Goal: Information Seeking & Learning: Learn about a topic

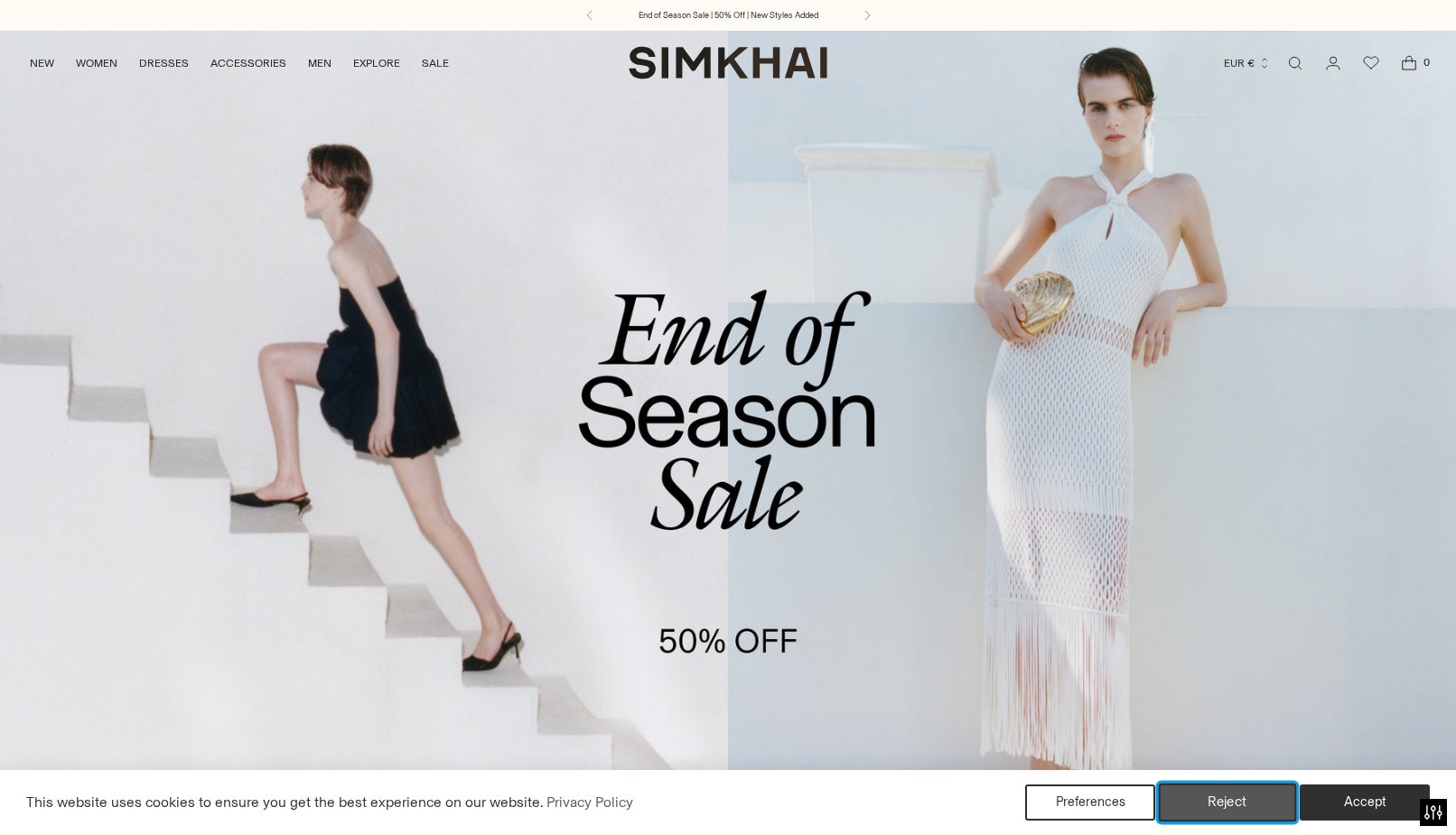
click at [1189, 815] on button "Reject" at bounding box center [1228, 803] width 138 height 38
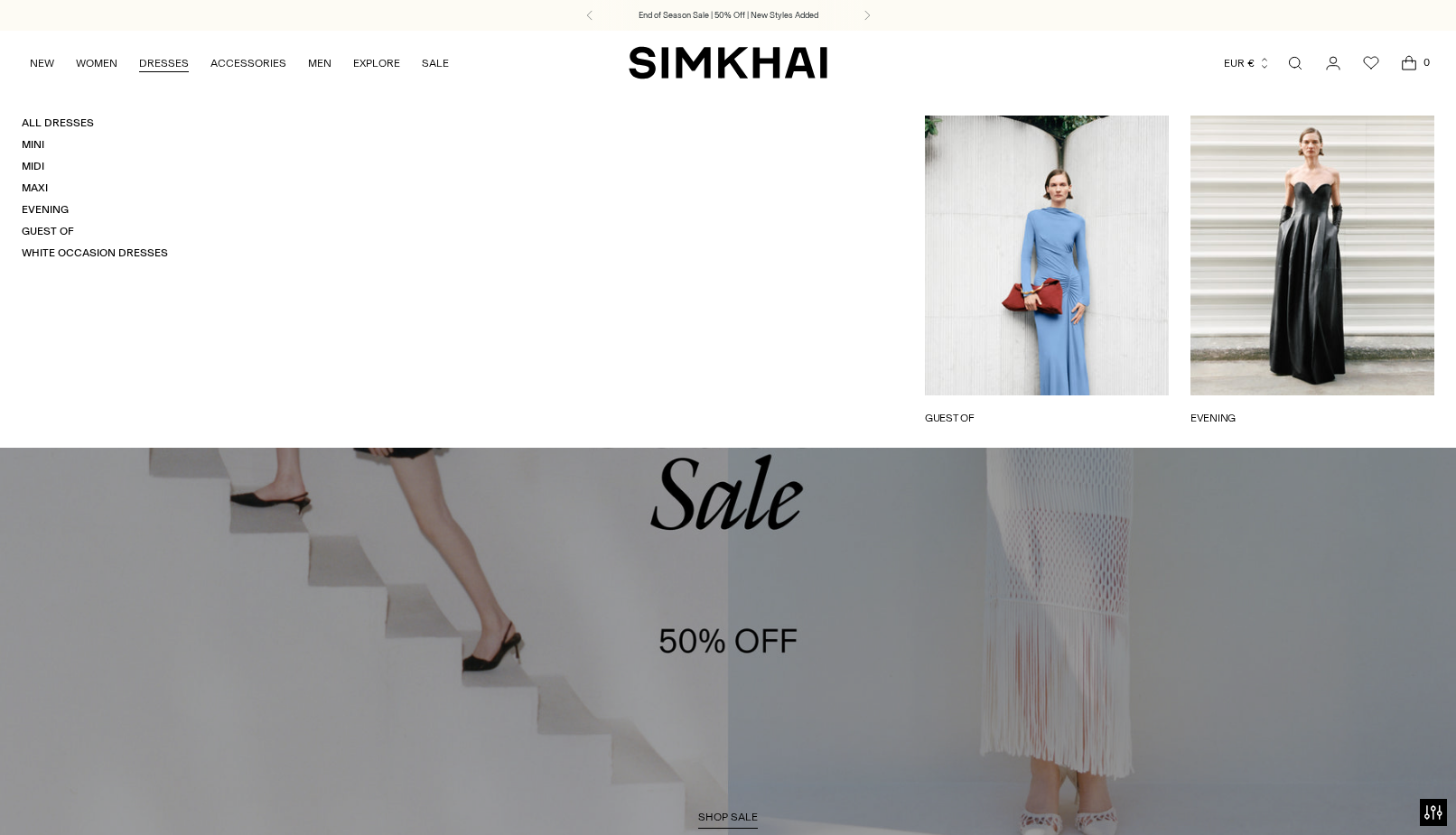
click at [149, 65] on link "DRESSES" at bounding box center [164, 62] width 50 height 39
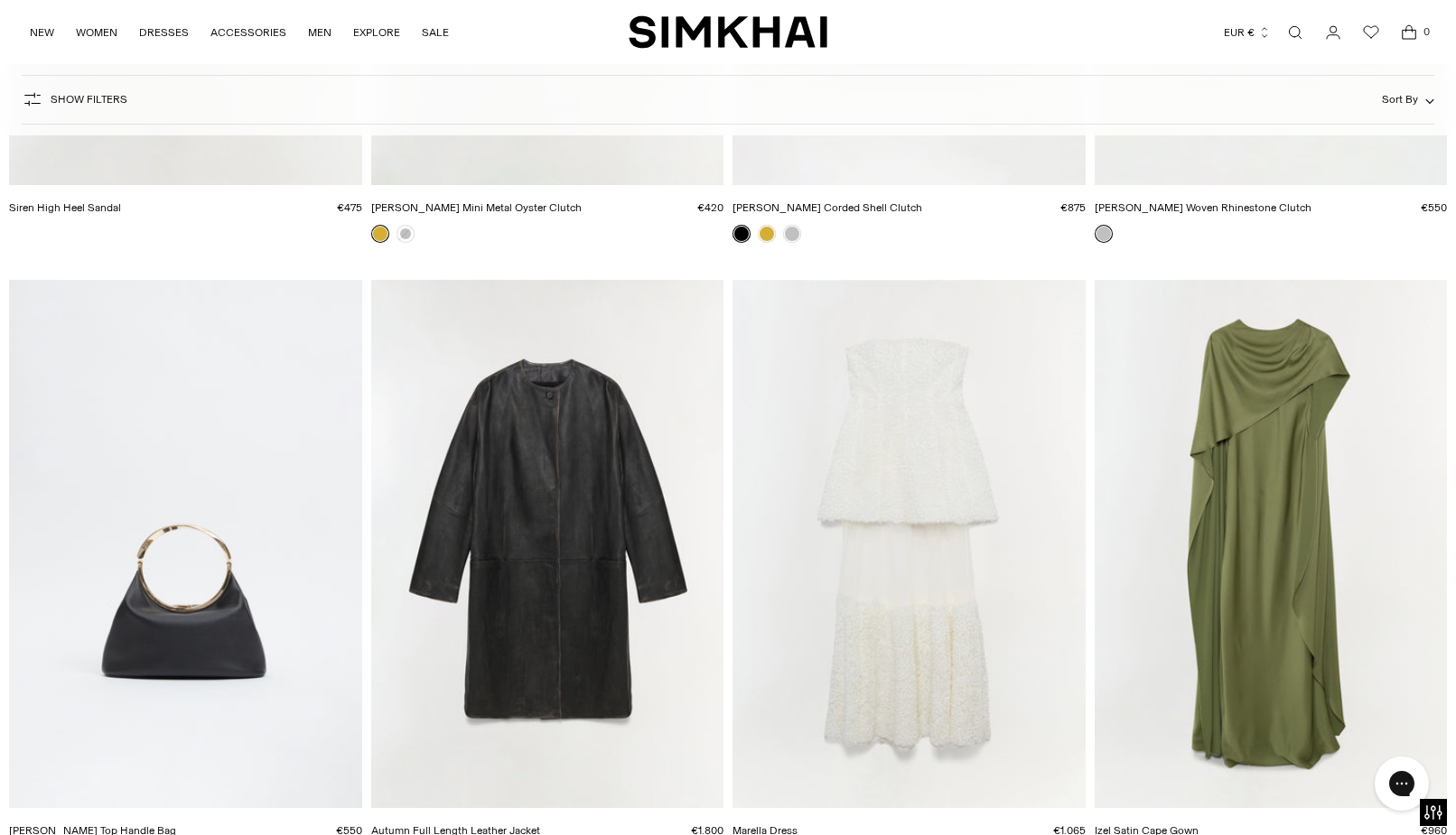
scroll to position [16007, 0]
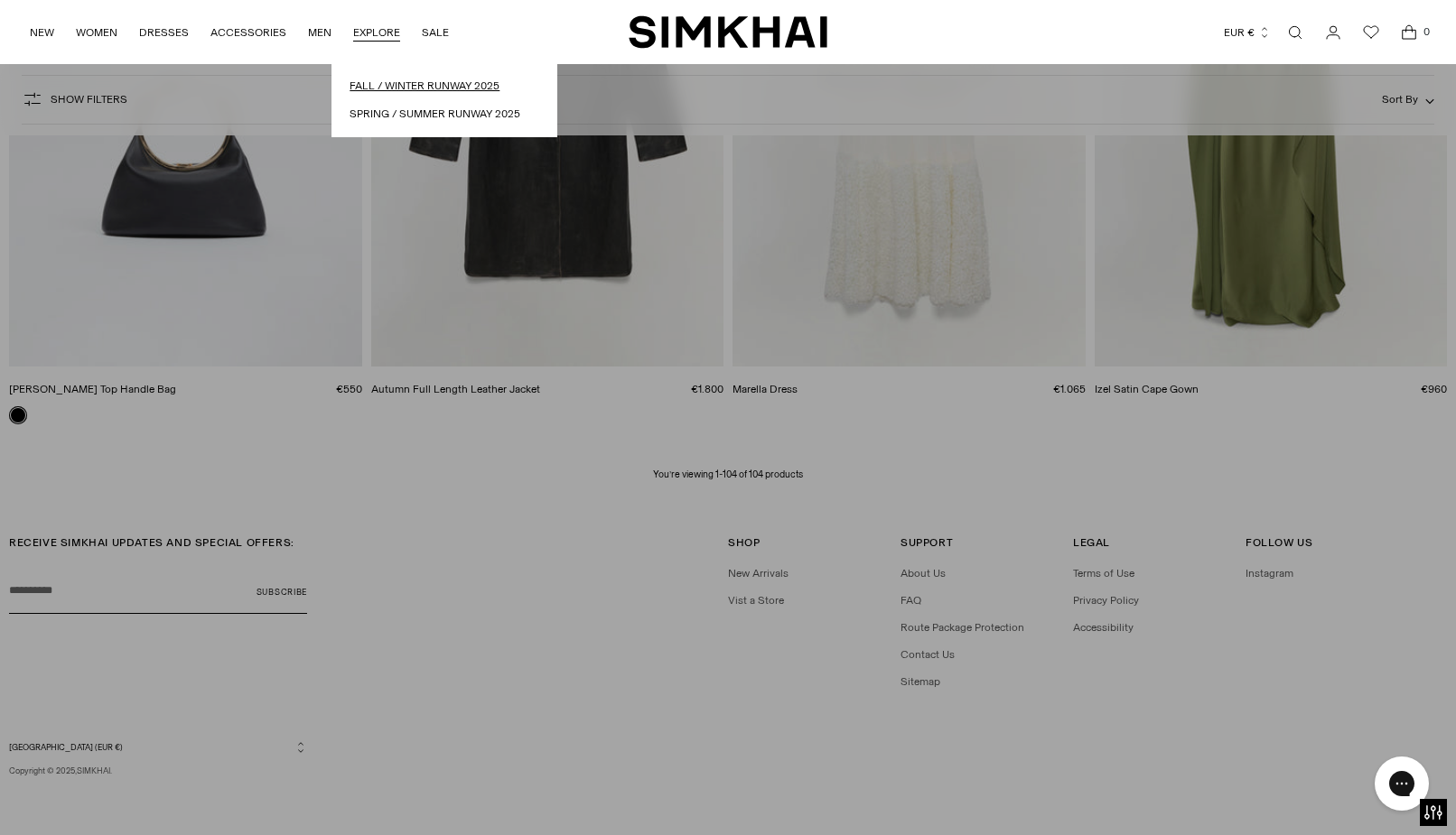
click at [389, 89] on link "Fall / Winter Runway 2025" at bounding box center [445, 86] width 190 height 17
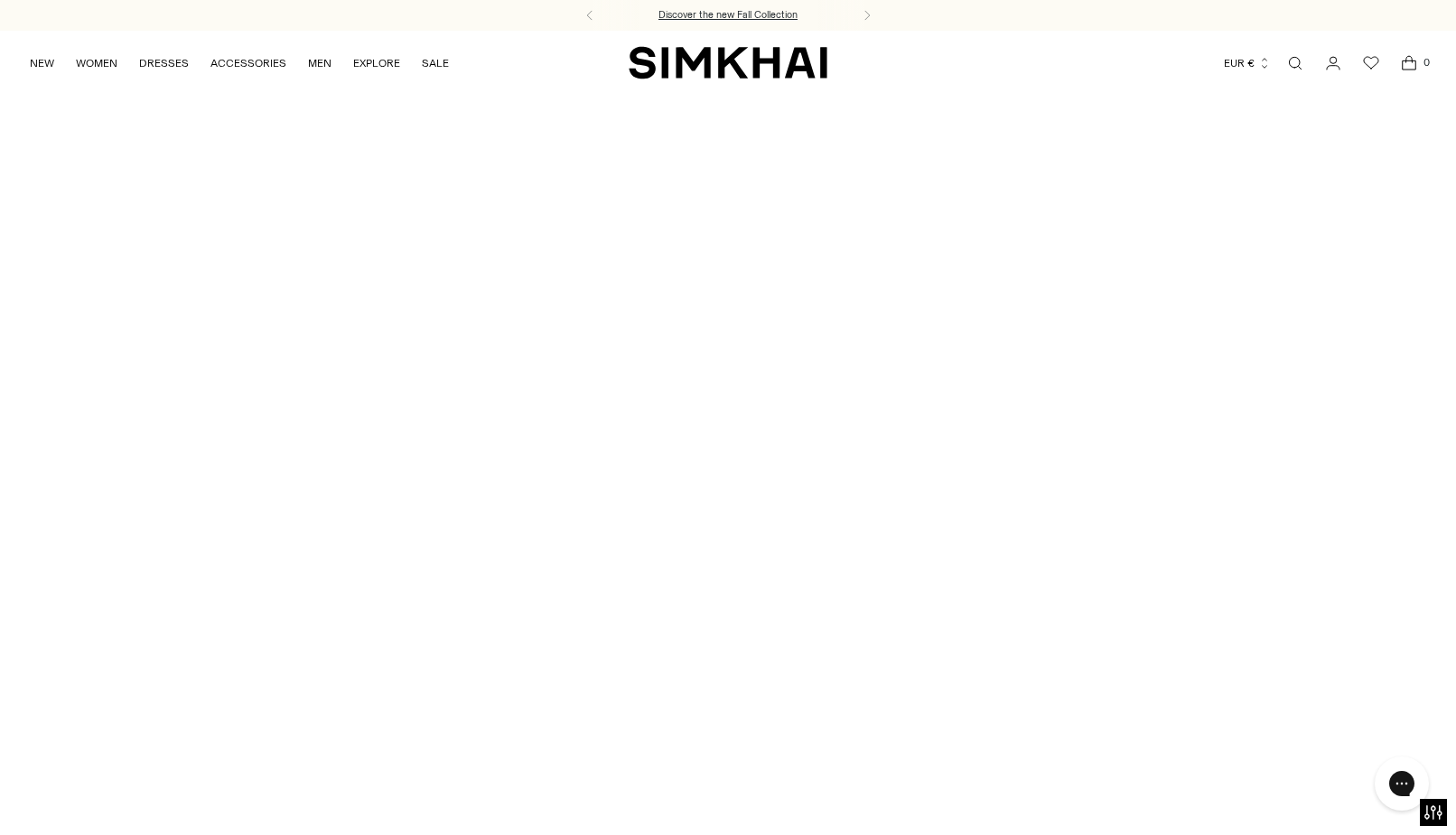
click at [709, 13] on h3 "Discover the new Fall Collection" at bounding box center [728, 14] width 139 height 14
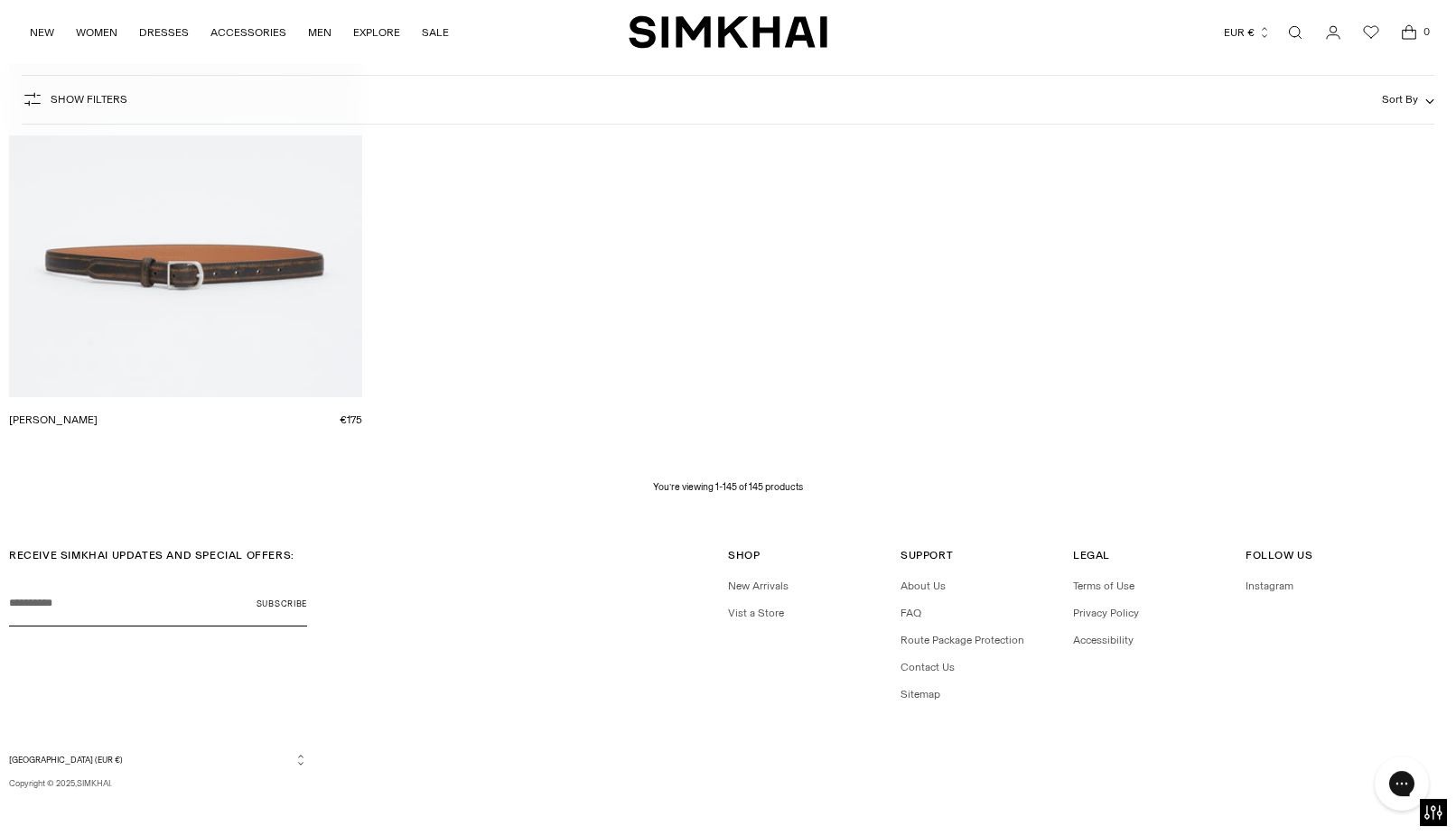
scroll to position [22796, 0]
